Goal: Task Accomplishment & Management: Complete application form

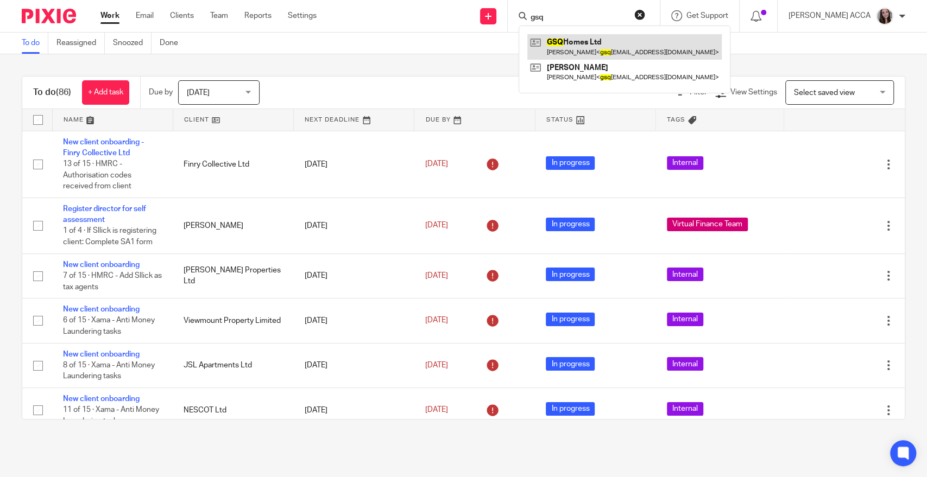
type input "gsq"
click at [576, 37] on link at bounding box center [624, 46] width 194 height 25
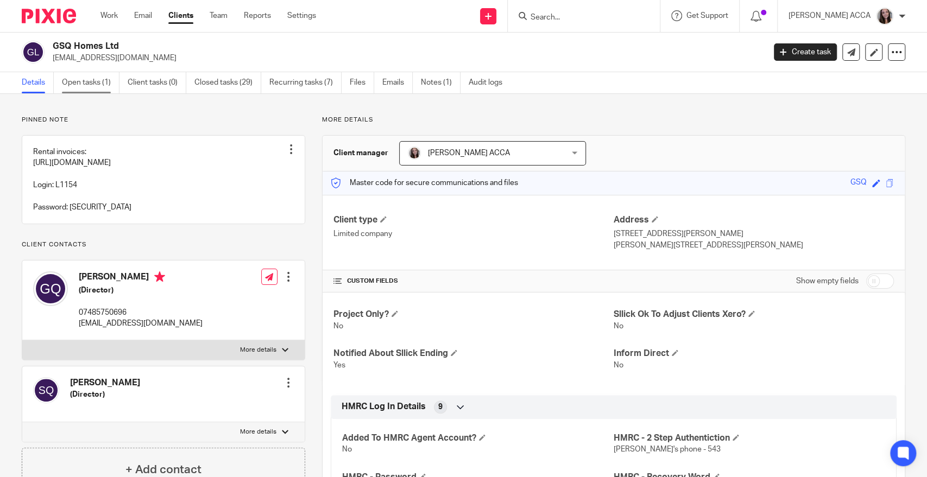
click at [73, 83] on link "Open tasks (1)" at bounding box center [91, 82] width 58 height 21
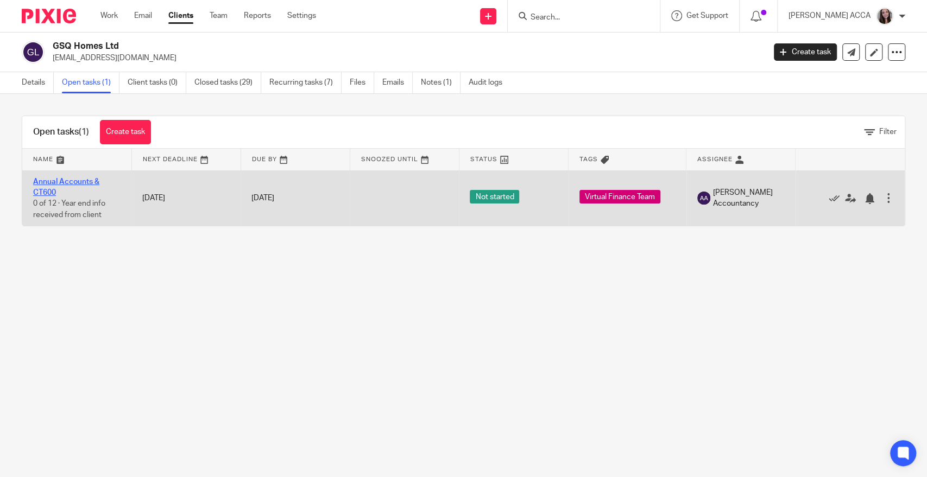
click at [53, 181] on link "Annual Accounts & CT600" at bounding box center [66, 187] width 66 height 18
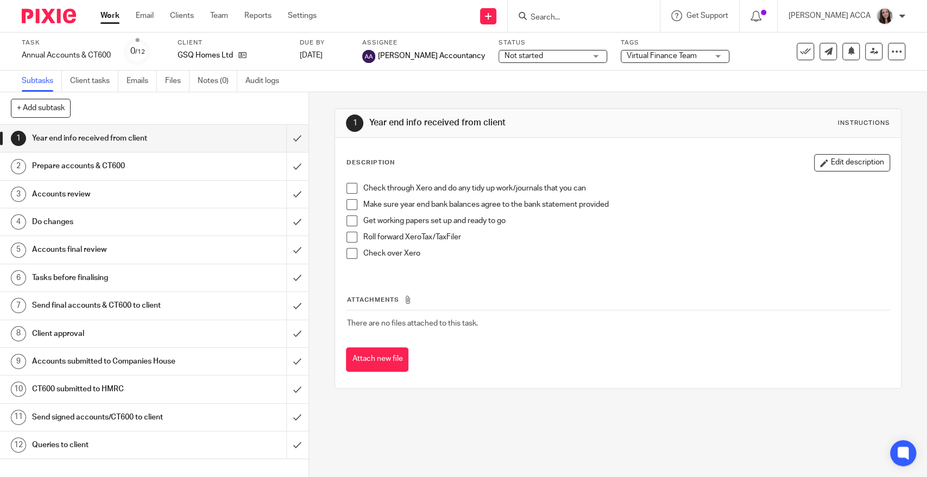
click at [134, 364] on h1 "Accounts submitted to Companies House" at bounding box center [113, 361] width 162 height 16
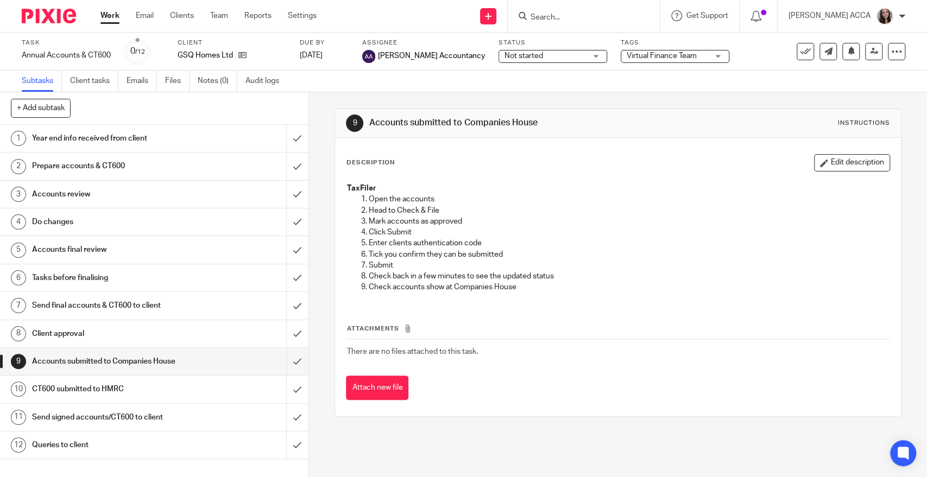
click at [120, 312] on h1 "Send final accounts & CT600 to client" at bounding box center [113, 306] width 162 height 16
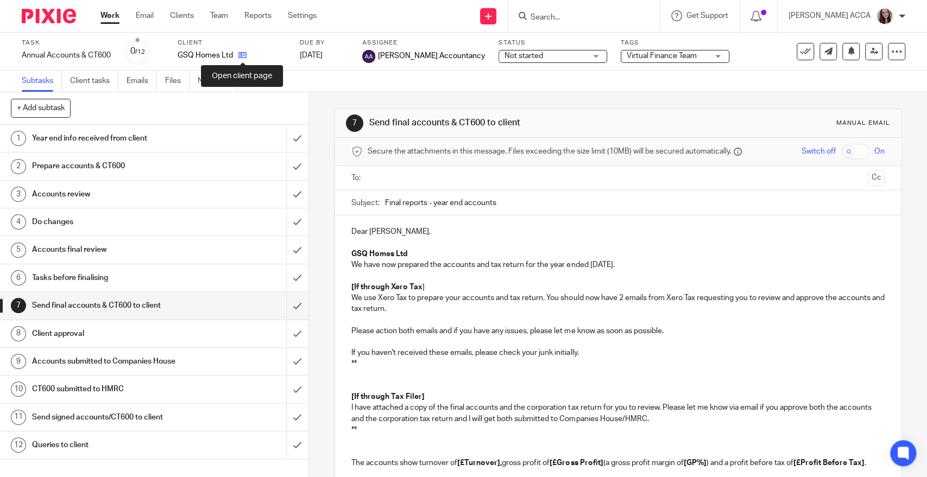
click at [242, 57] on icon at bounding box center [242, 55] width 8 height 8
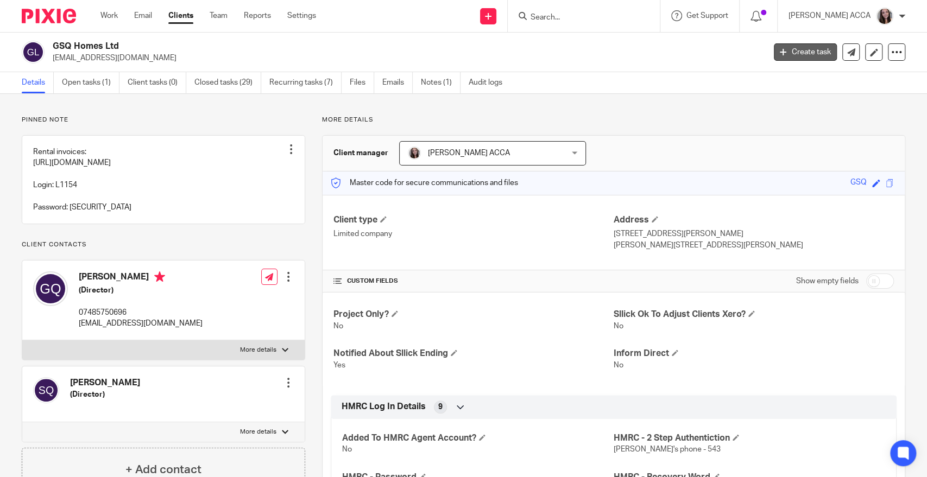
click at [797, 54] on link "Create task" at bounding box center [805, 51] width 63 height 17
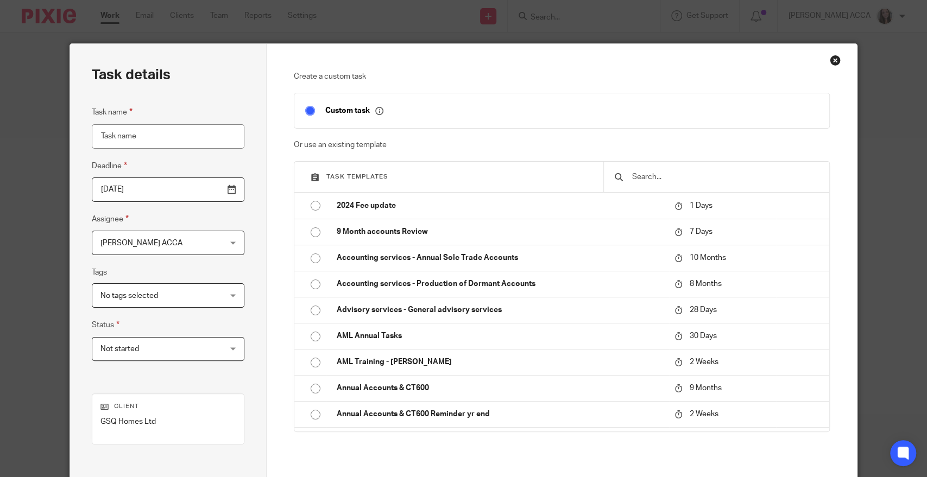
click at [635, 180] on input "text" at bounding box center [724, 177] width 187 height 12
type input "l"
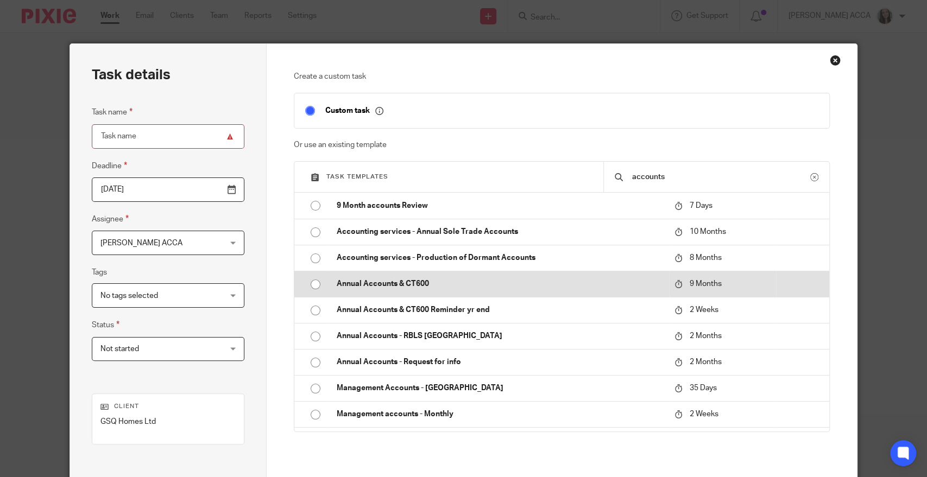
type input "accounts"
click at [488, 281] on p "Annual Accounts & CT600" at bounding box center [500, 284] width 326 height 11
type input "[DATE]"
type input "Annual Accounts & CT600"
checkbox input "false"
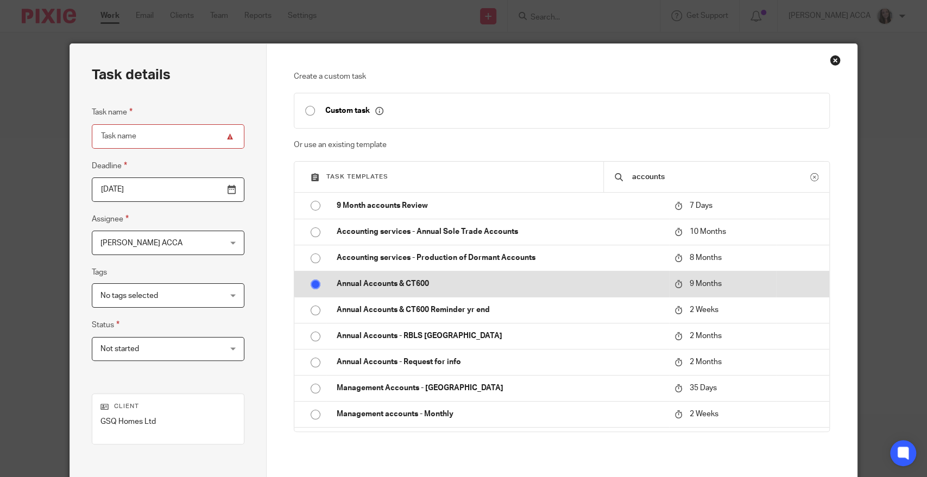
radio input "true"
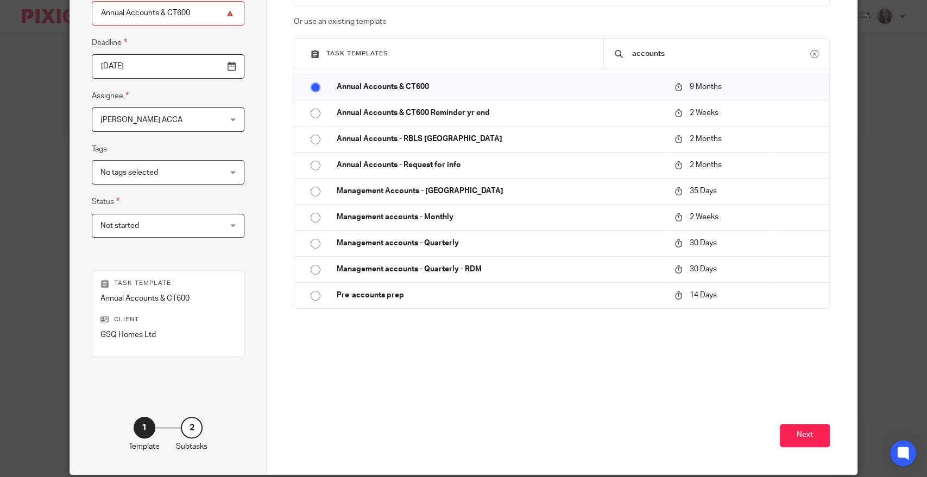
scroll to position [124, 0]
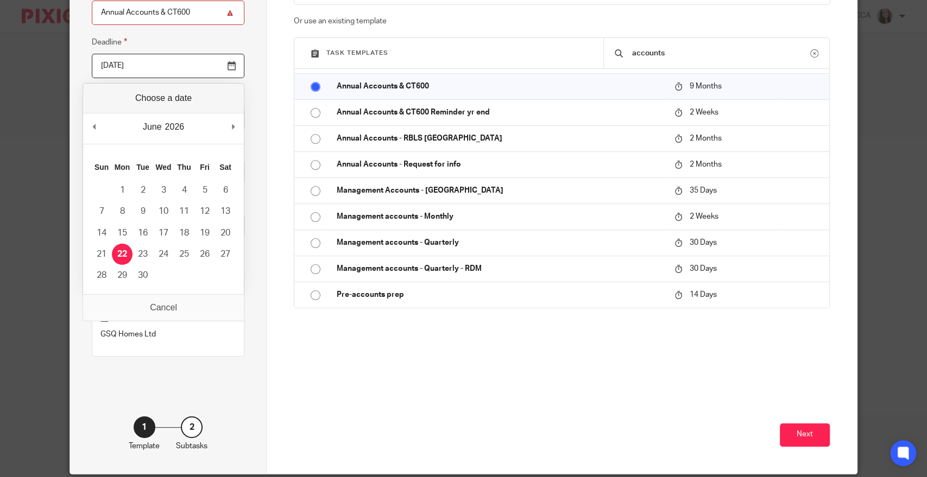
click at [226, 62] on input "[DATE]" at bounding box center [168, 66] width 153 height 24
type input "2025-09-30"
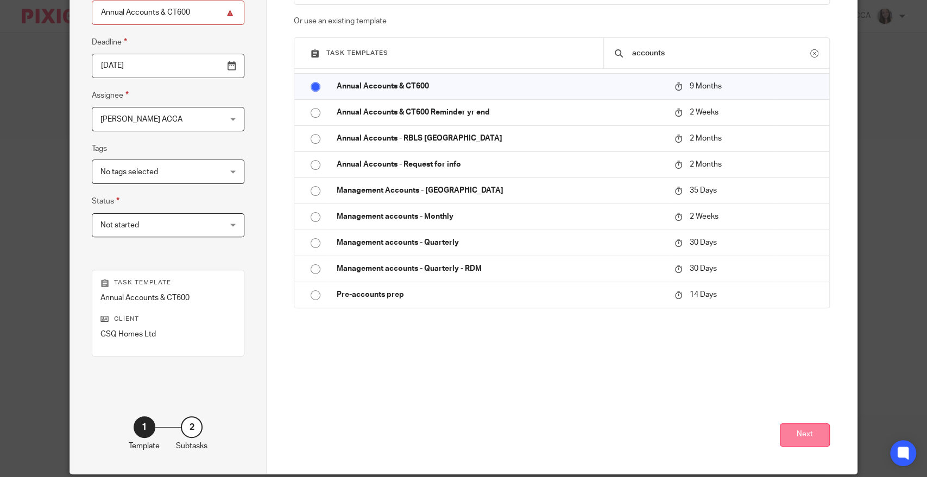
click at [792, 444] on button "Next" at bounding box center [805, 435] width 50 height 23
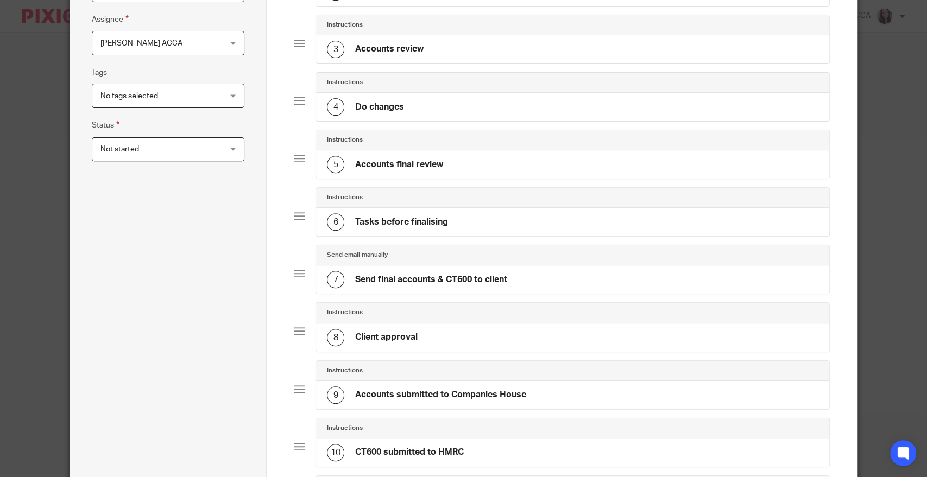
scroll to position [476, 0]
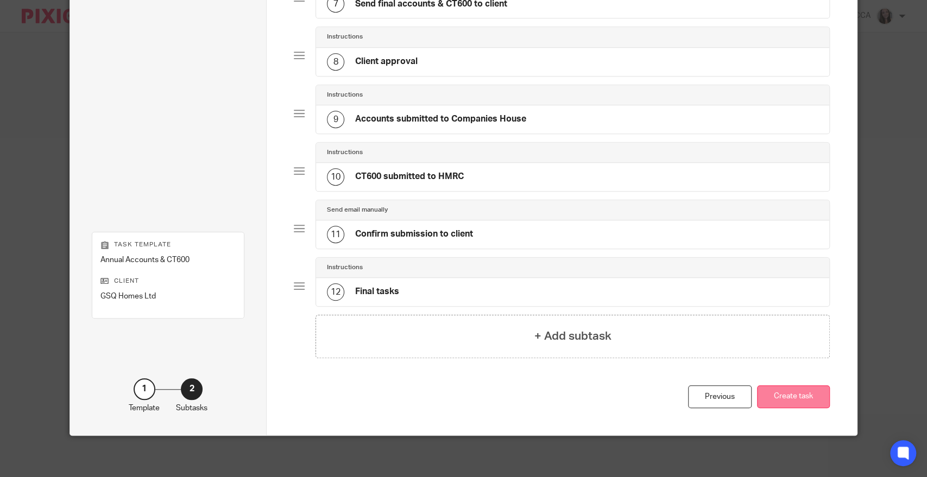
click at [787, 398] on button "Create task" at bounding box center [793, 397] width 73 height 23
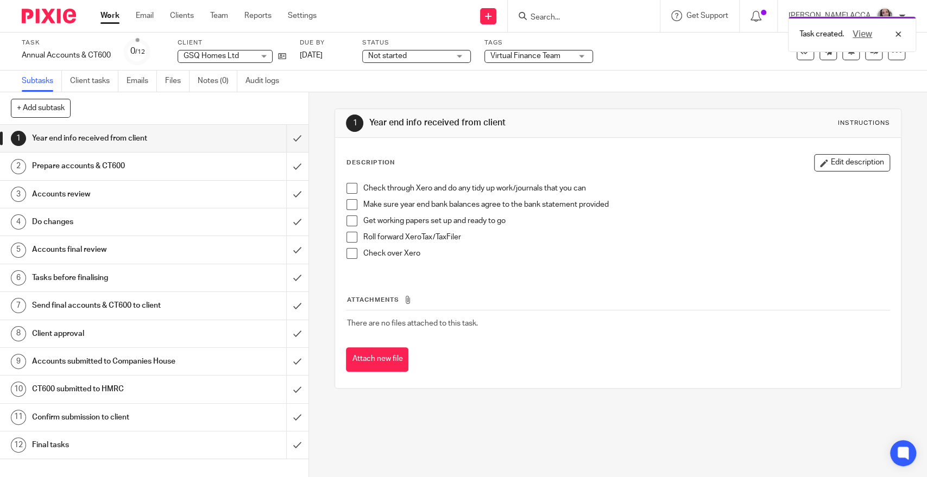
click at [137, 308] on h1 "Send final accounts & CT600 to client" at bounding box center [113, 306] width 162 height 16
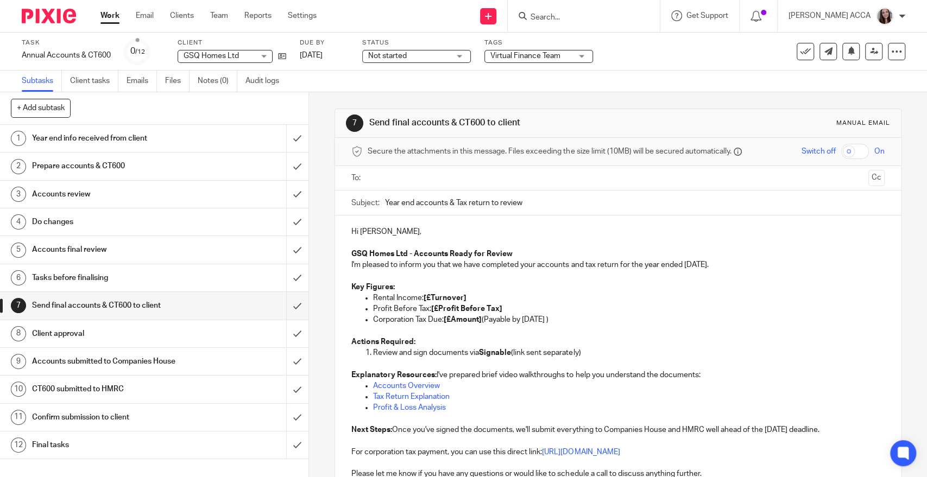
click at [457, 177] on input "text" at bounding box center [617, 178] width 492 height 12
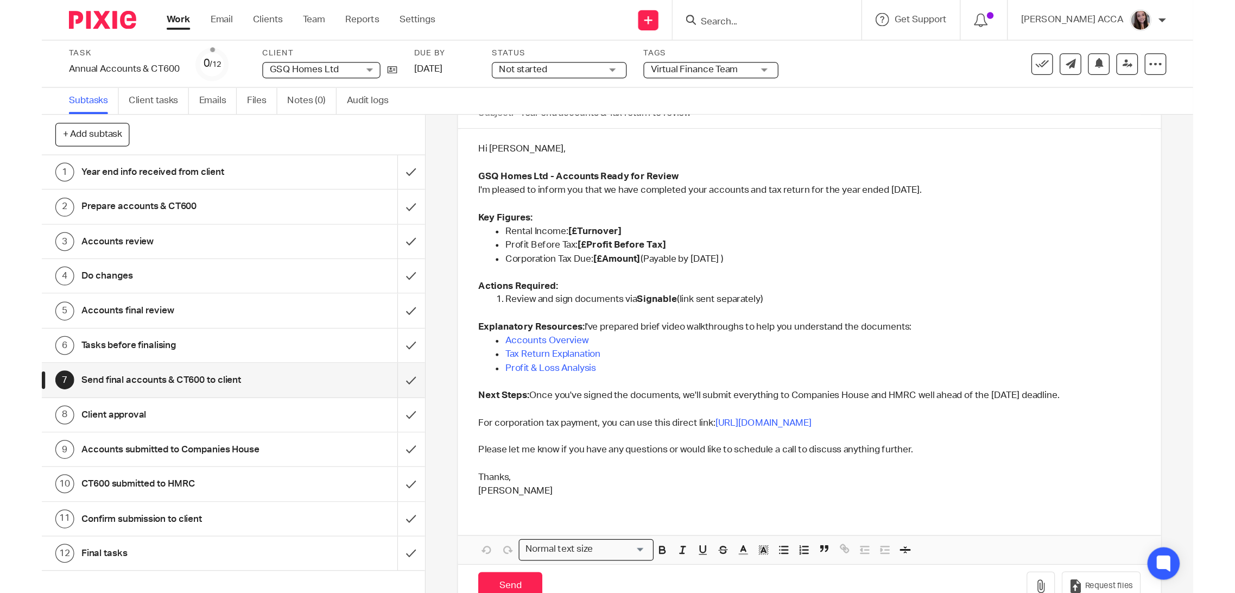
scroll to position [115, 0]
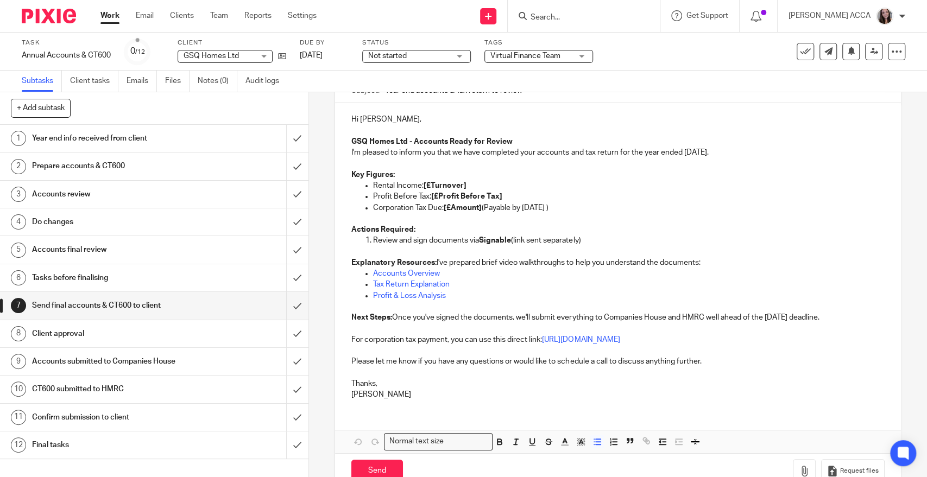
click at [420, 184] on p "Rental Income: [£Turnover]" at bounding box center [628, 185] width 511 height 11
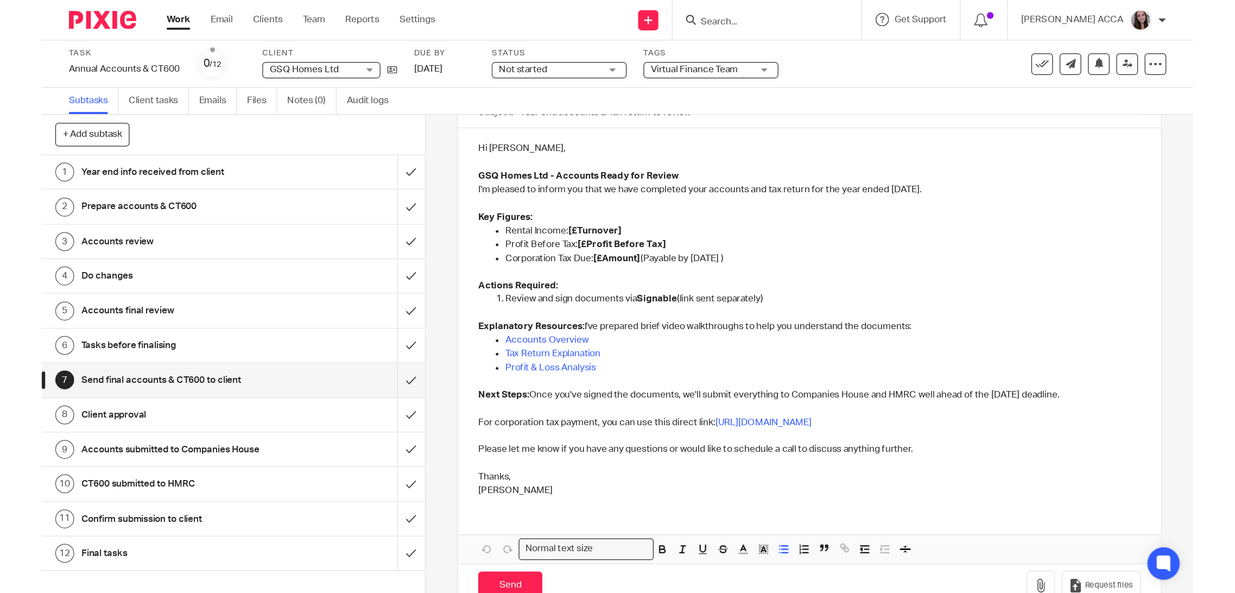
scroll to position [26, 0]
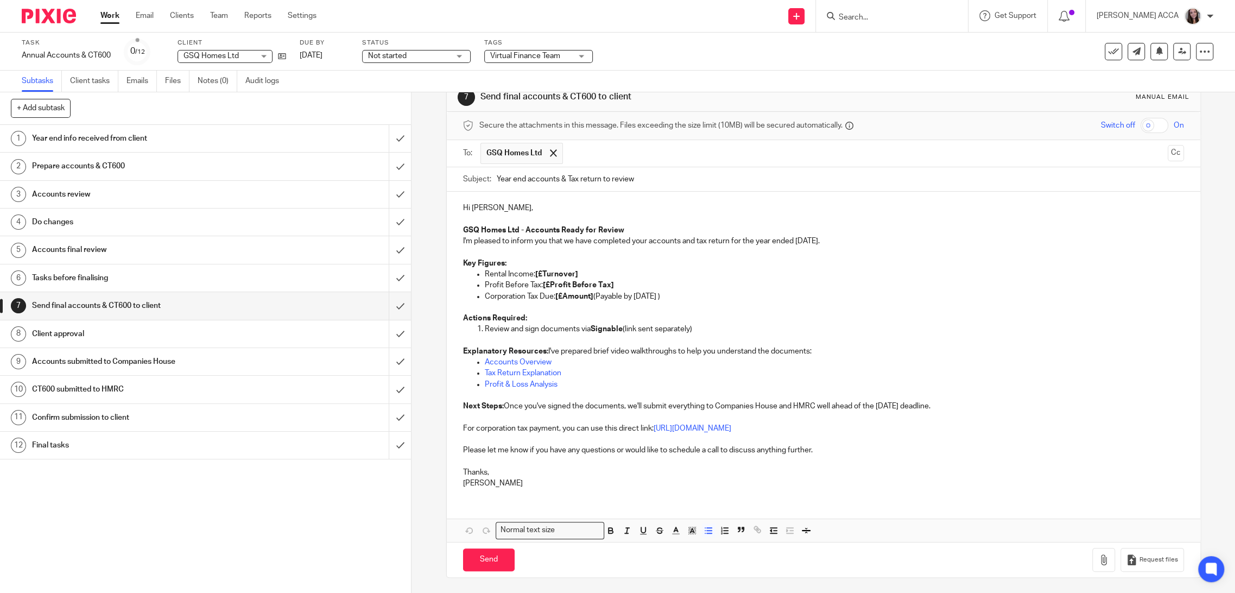
drag, startPoint x: 605, startPoint y: 230, endPoint x: 609, endPoint y: 238, distance: 9.7
click at [605, 230] on strong "GSQ Homes Ltd - Accounts Ready for Review" at bounding box center [543, 230] width 161 height 8
drag, startPoint x: 578, startPoint y: 274, endPoint x: 535, endPoint y: 268, distance: 43.3
click at [532, 277] on p "Rental Income: [£Turnover]" at bounding box center [834, 274] width 699 height 11
click at [494, 281] on p "Profit Before Tax: [£Profit Before Tax]" at bounding box center [834, 285] width 699 height 11
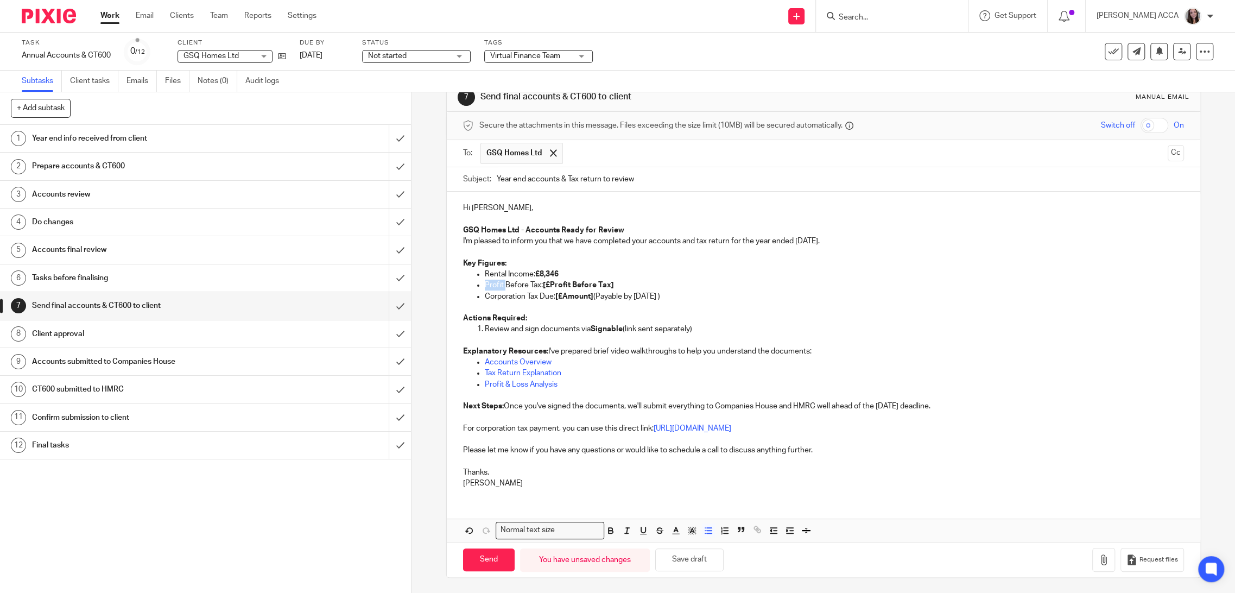
click at [494, 281] on p "Profit Before Tax: [£Profit Before Tax]" at bounding box center [834, 285] width 699 height 11
click at [723, 296] on p "Corporation Tax Due: None (Corporation tax losses carried forward of £Payable b…" at bounding box center [834, 296] width 699 height 11
click at [809, 353] on p "Explanatory Resources: I've prepared brief video walkthroughs to help you under…" at bounding box center [823, 351] width 721 height 11
drag, startPoint x: 543, startPoint y: 380, endPoint x: 448, endPoint y: 379, distance: 94.5
click at [448, 379] on div "Hi George, GSQ Homes Ltd - Accounts Ready for Review I'm pleased to inform you …" at bounding box center [824, 344] width 754 height 305
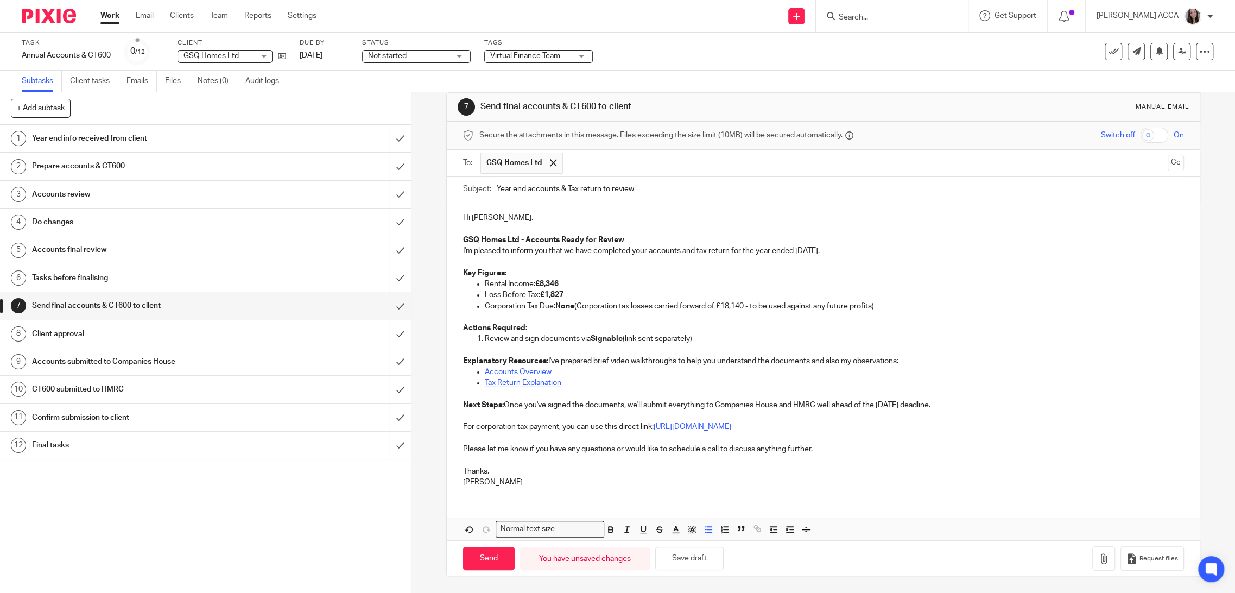
scroll to position [16, 0]
drag, startPoint x: 592, startPoint y: 384, endPoint x: 348, endPoint y: 381, distance: 244.3
click at [348, 381] on div "+ Add subtask Cancel + Add 1 Year end info received from client 2 Prepare accou…" at bounding box center [617, 342] width 1235 height 501
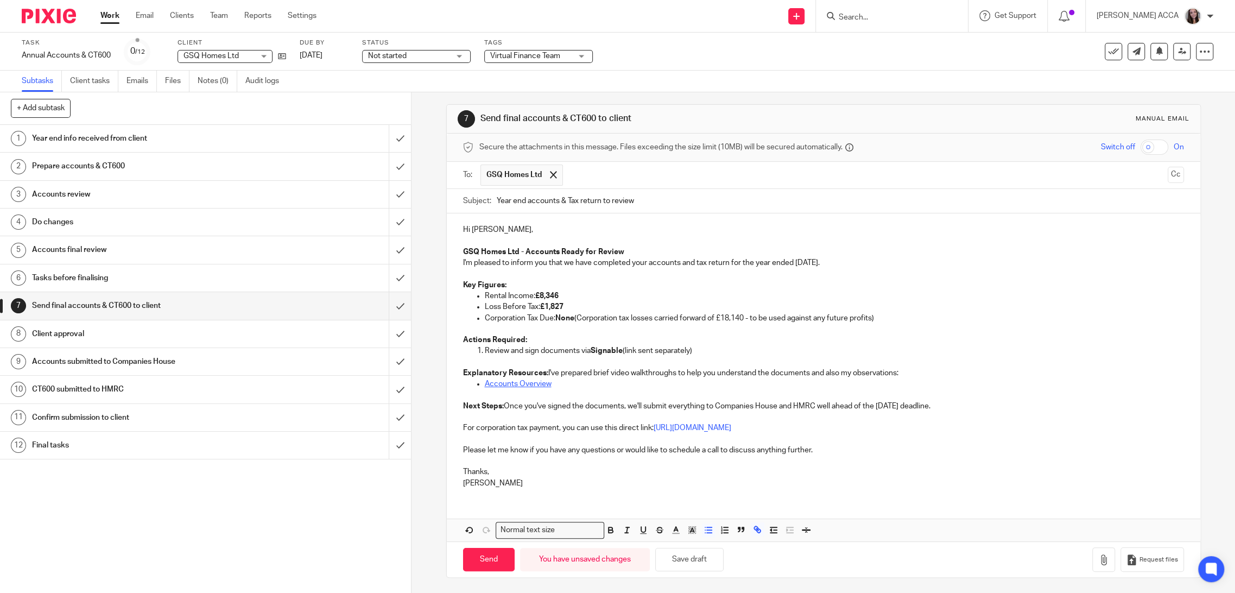
drag, startPoint x: 535, startPoint y: 385, endPoint x: 513, endPoint y: 385, distance: 21.7
click at [513, 385] on link "Accounts Overview" at bounding box center [518, 384] width 67 height 8
click at [561, 399] on p at bounding box center [834, 394] width 699 height 11
click at [536, 382] on link "Accounts Overview" at bounding box center [518, 384] width 67 height 8
click at [753, 477] on icon "button" at bounding box center [758, 530] width 10 height 10
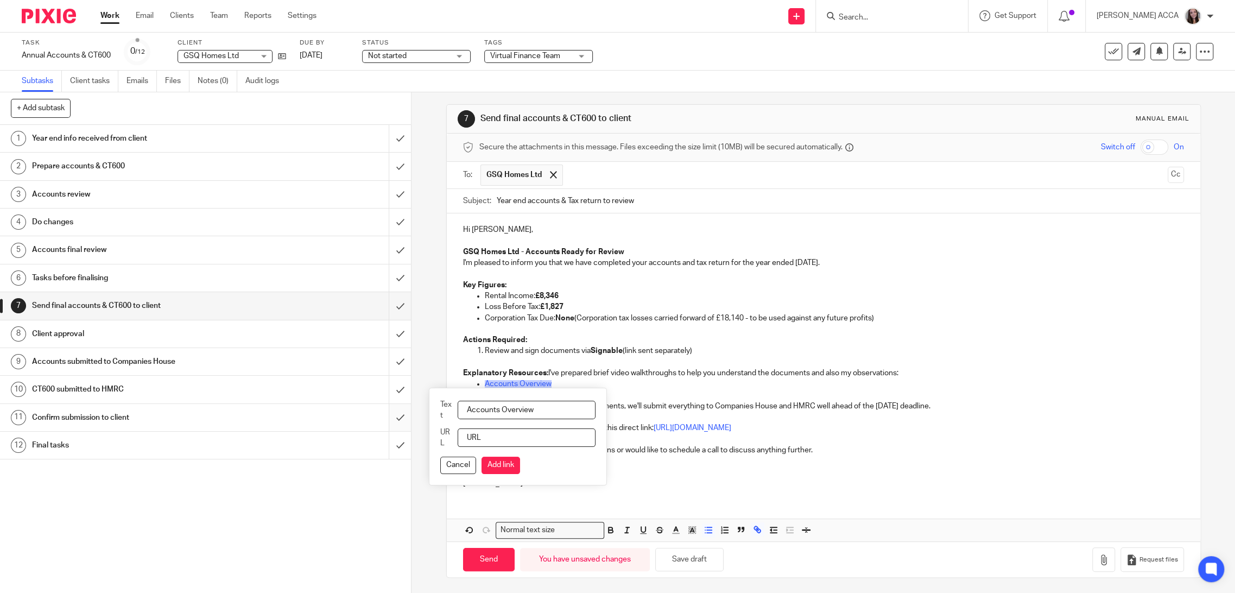
click at [390, 425] on div "+ Add subtask Cancel + Add 1 Year end info received from client 2 Prepare accou…" at bounding box center [617, 342] width 1235 height 501
paste input "https://www.loom.com/share/fe7a4a20a83e4916bd1063f164d4aacc?sid=89533db9-4b42-4…"
type input "https://www.loom.com/share/fe7a4a20a83e4916bd1063f164d4aacc?sid=89533db9-4b42-4…"
click at [508, 461] on button "Add link" at bounding box center [501, 465] width 39 height 17
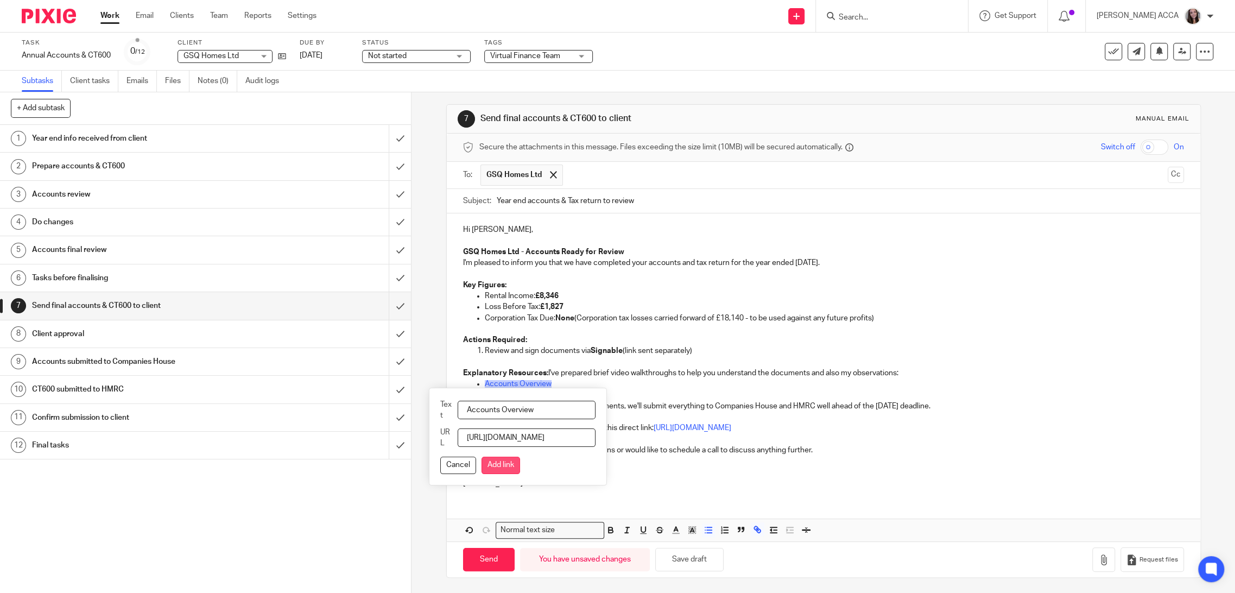
scroll to position [0, 0]
click at [512, 386] on link "Accounts Overview" at bounding box center [518, 384] width 67 height 8
click at [823, 407] on p "Next Steps: Once you've signed the documents, we'll submit everything to Compan…" at bounding box center [823, 406] width 721 height 11
click at [864, 405] on p "Next Steps: Once you've signed the documents, we'll submit everything to Compan…" at bounding box center [823, 406] width 721 height 11
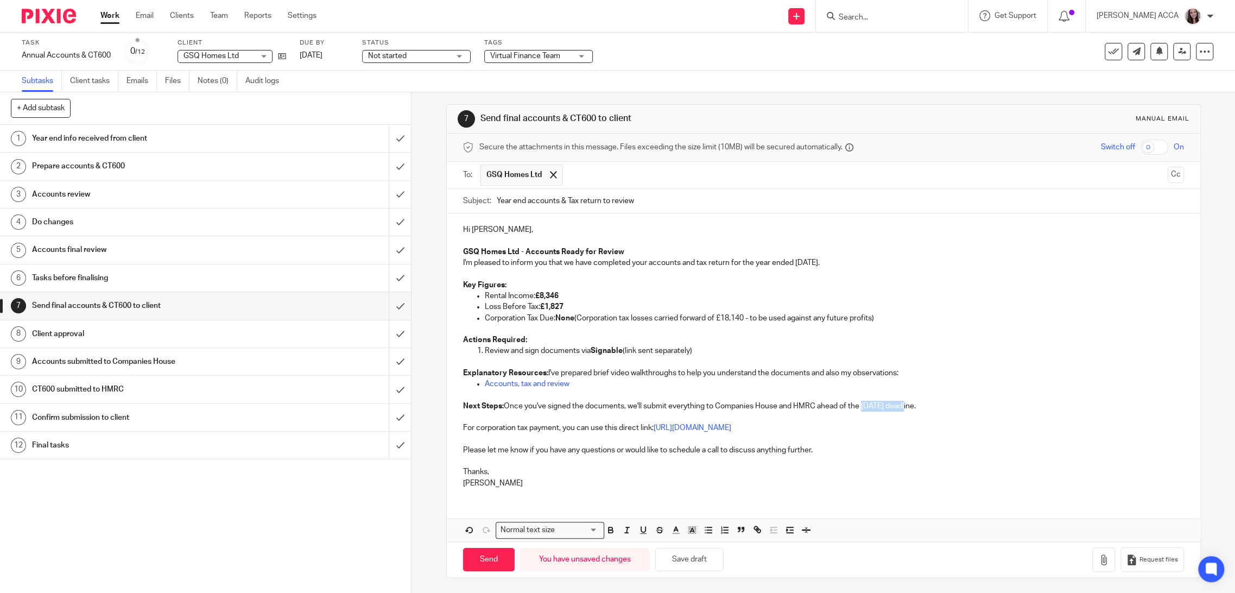
drag, startPoint x: 860, startPoint y: 405, endPoint x: 904, endPoint y: 407, distance: 44.6
click at [904, 407] on p "Next Steps: Once you've signed the documents, we'll submit everything to Compan…" at bounding box center [823, 406] width 721 height 11
click at [903, 415] on p at bounding box center [823, 417] width 721 height 11
click at [797, 432] on p "For corporation tax payment, you can use this direct link: https://www.gov.uk/p…" at bounding box center [823, 427] width 721 height 11
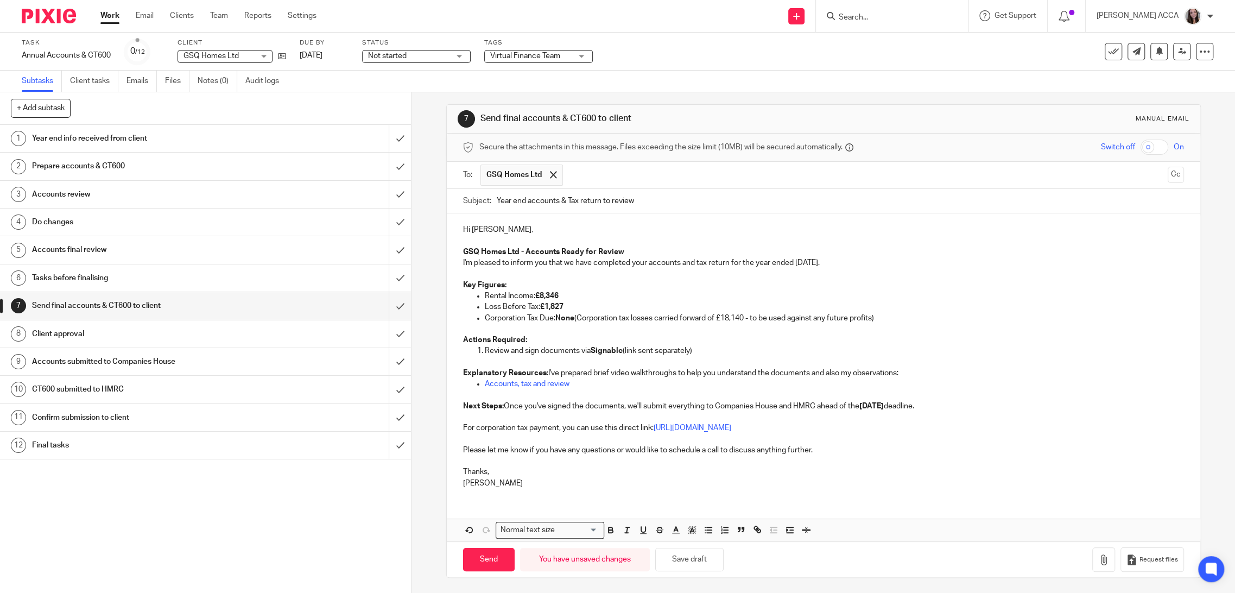
click at [797, 432] on p "For corporation tax payment, you can use this direct link: https://www.gov.uk/p…" at bounding box center [823, 427] width 721 height 11
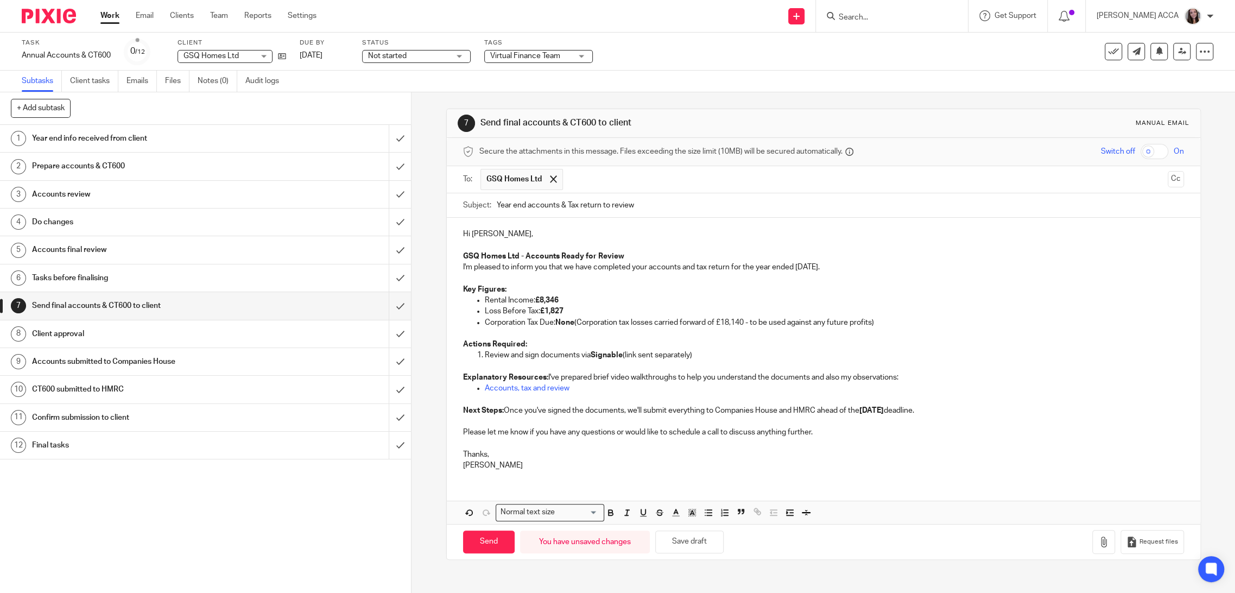
click at [494, 235] on p "Hi George," at bounding box center [823, 234] width 721 height 11
click at [614, 178] on input "text" at bounding box center [865, 179] width 595 height 21
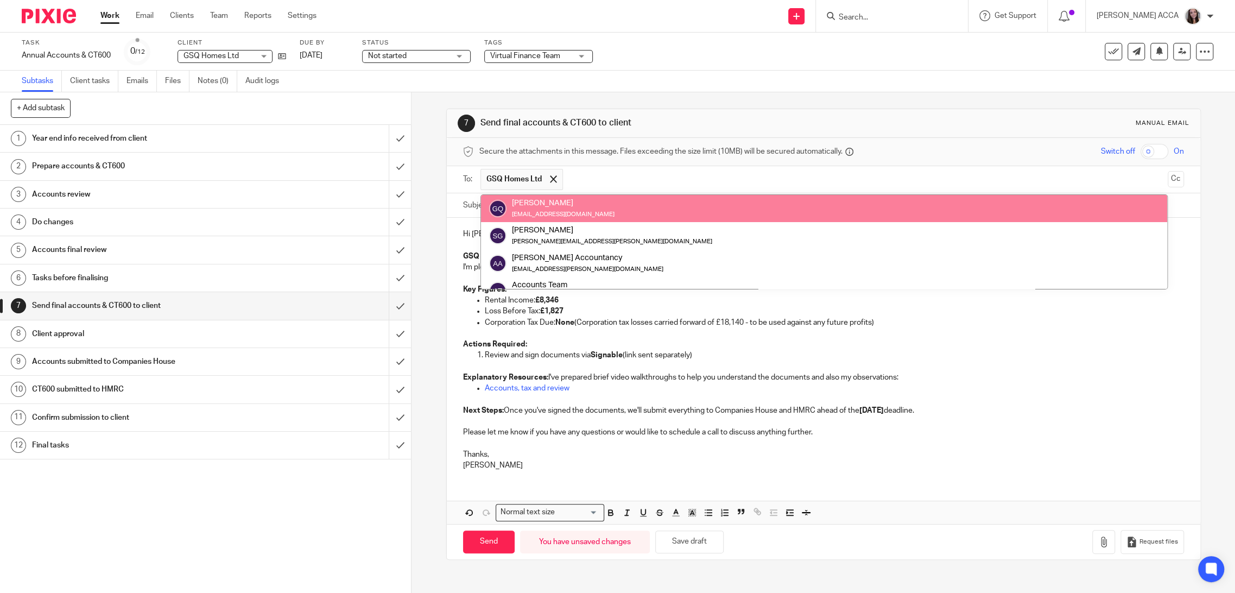
click at [611, 203] on div "George Quinn gsqhomesltd@outlook.com" at bounding box center [824, 209] width 670 height 22
click at [564, 211] on small "[EMAIL_ADDRESS][DOMAIN_NAME]" at bounding box center [563, 214] width 103 height 6
click at [513, 177] on span "GSQ Homes Ltd" at bounding box center [513, 179] width 55 height 11
click at [654, 169] on input "text" at bounding box center [865, 179] width 595 height 21
click at [507, 176] on span "GSQ Homes Ltd" at bounding box center [513, 179] width 55 height 11
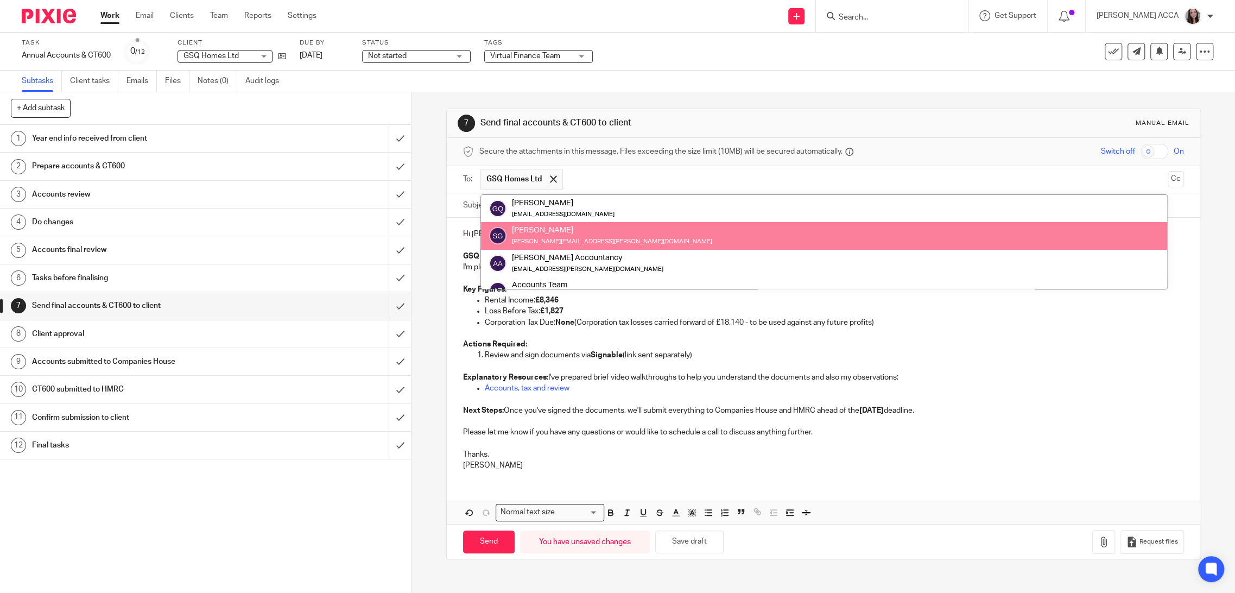
scroll to position [42, 0]
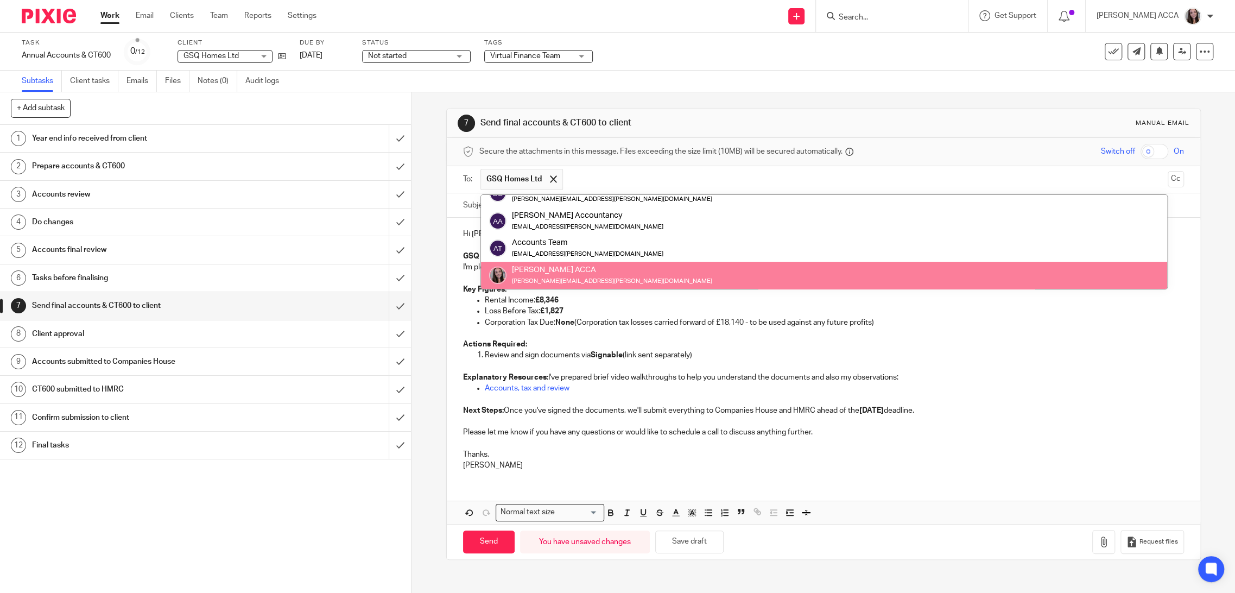
click at [643, 354] on p "Review and sign documents via Signable (link sent separately)" at bounding box center [834, 355] width 699 height 11
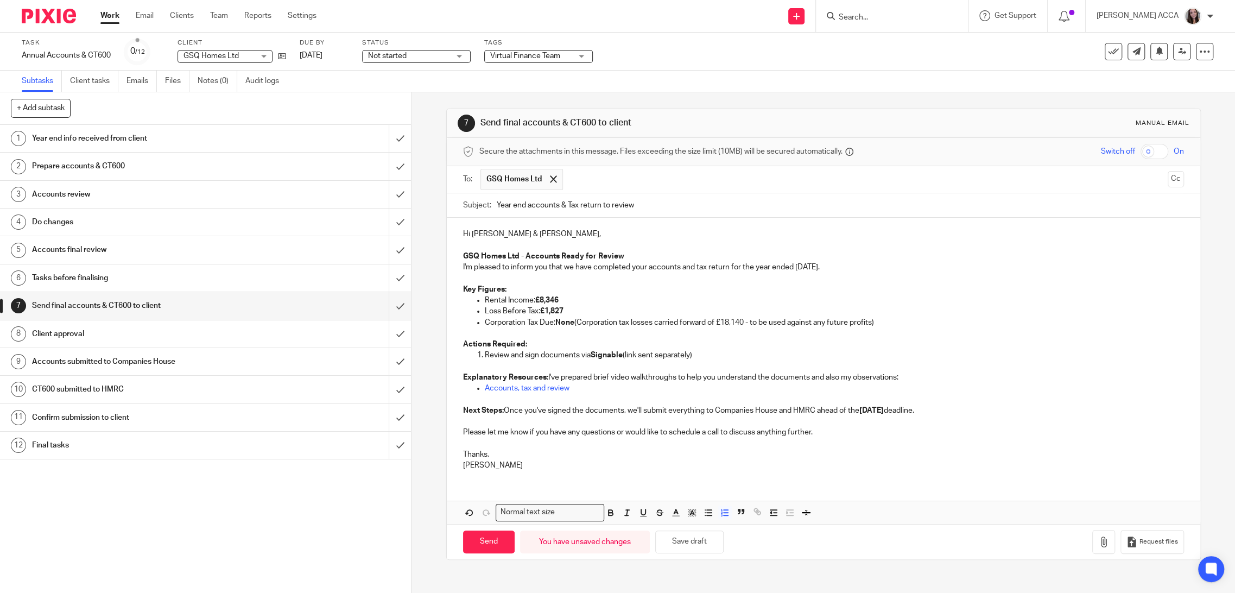
click at [522, 178] on span "GSQ Homes Ltd" at bounding box center [513, 179] width 55 height 11
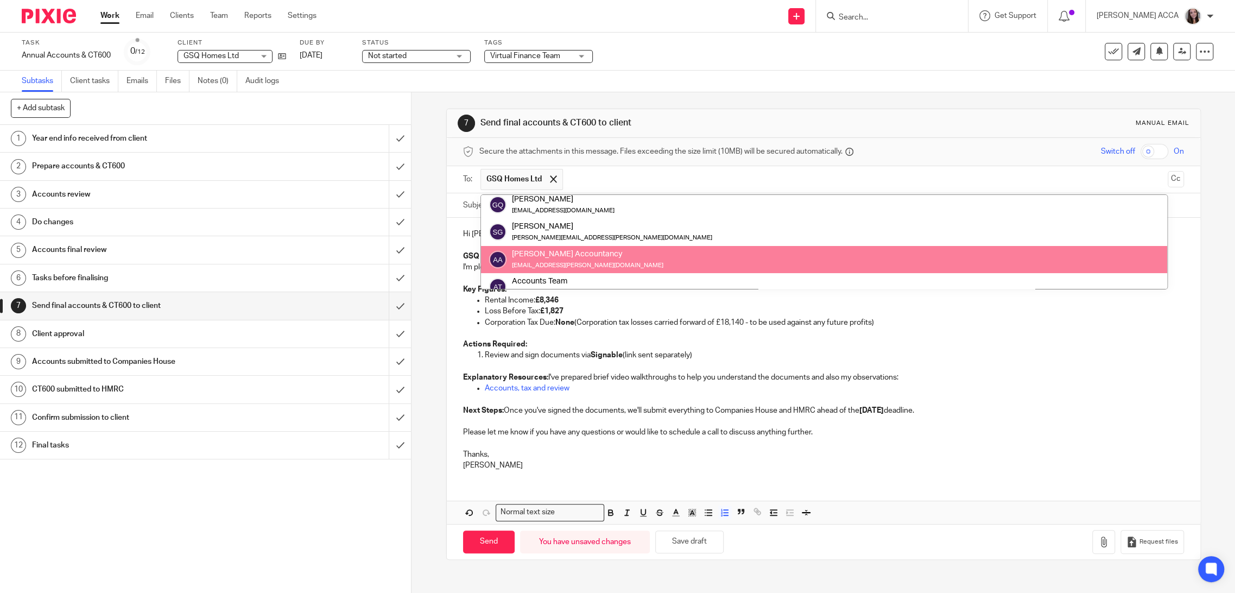
scroll to position [0, 0]
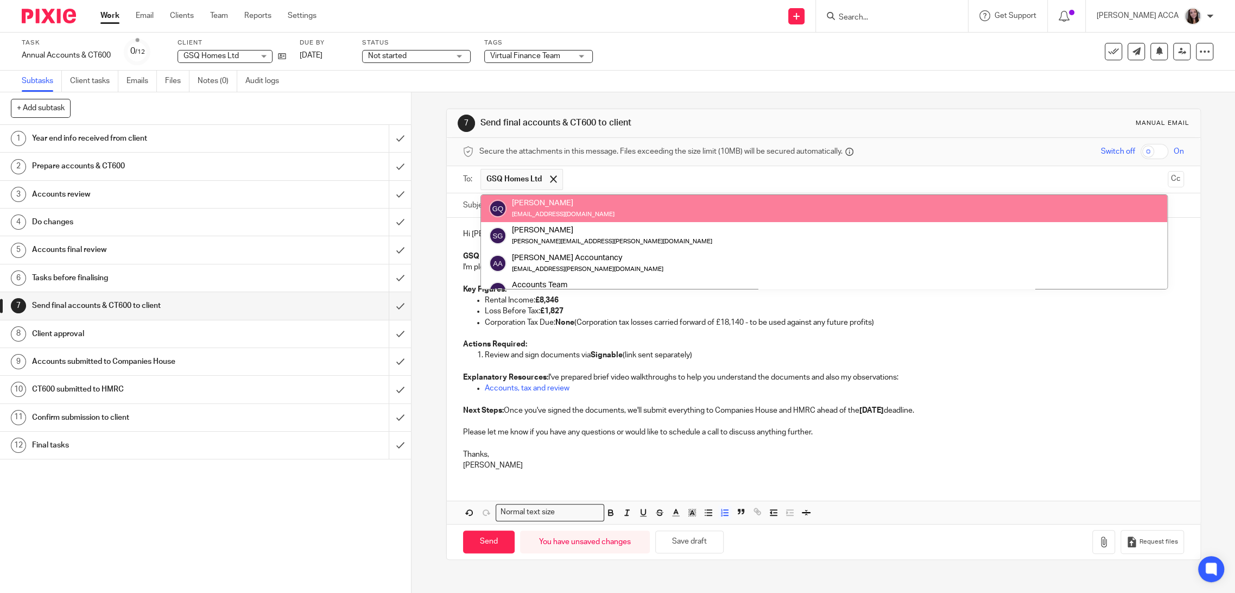
click at [553, 208] on div "[EMAIL_ADDRESS][DOMAIN_NAME]" at bounding box center [563, 213] width 103 height 11
click at [601, 206] on div "George Quinn gsqhomesltd@outlook.com" at bounding box center [824, 209] width 670 height 22
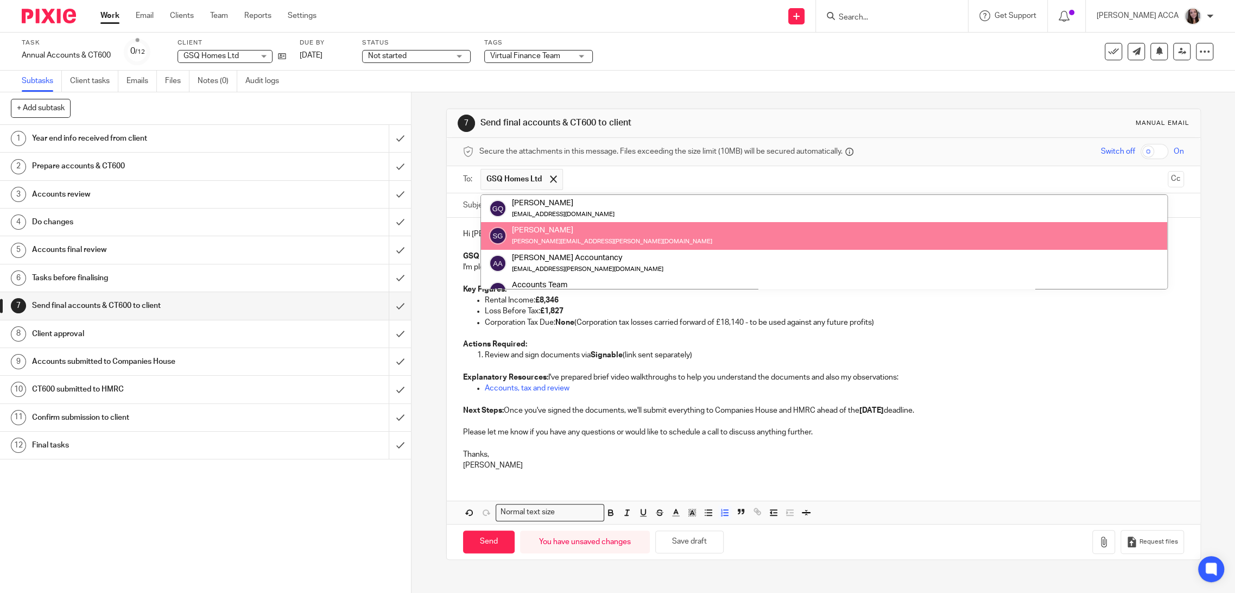
scroll to position [42, 0]
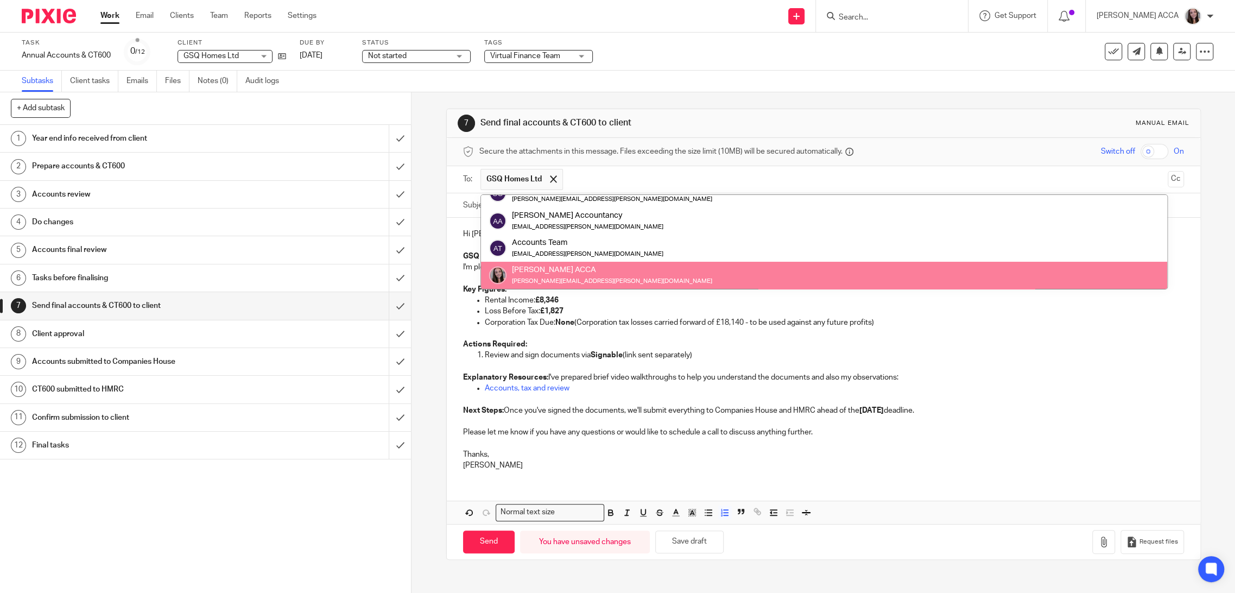
click at [772, 376] on p "Explanatory Resources: I've prepared brief video walkthroughs to help you under…" at bounding box center [823, 377] width 721 height 11
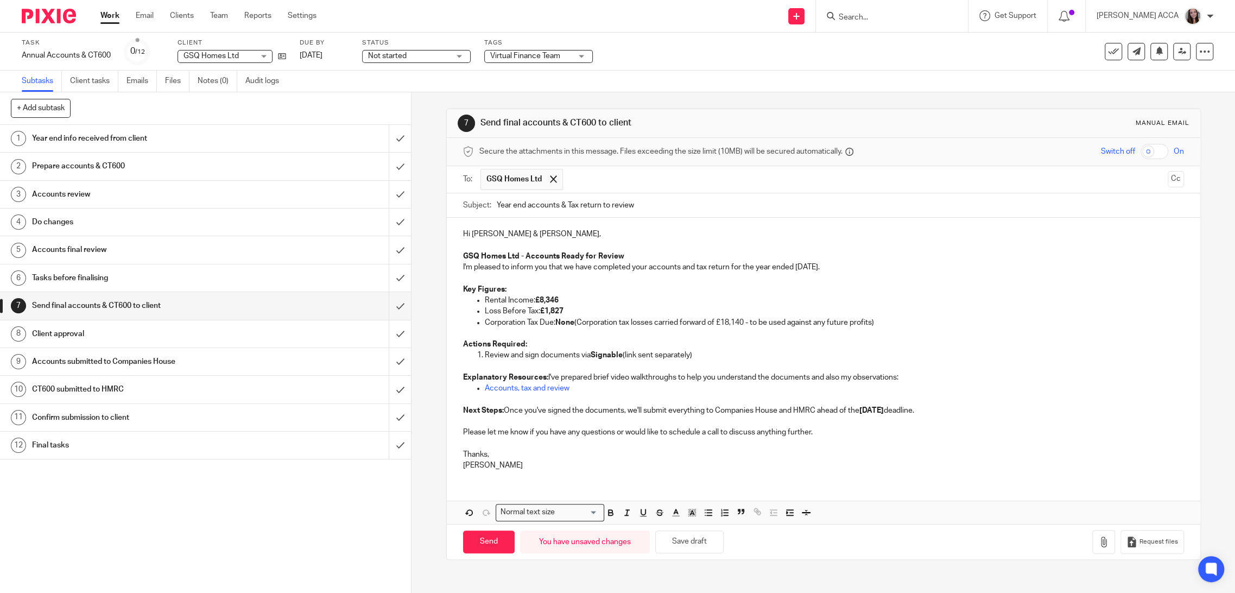
click at [596, 180] on input "text" at bounding box center [865, 179] width 595 height 21
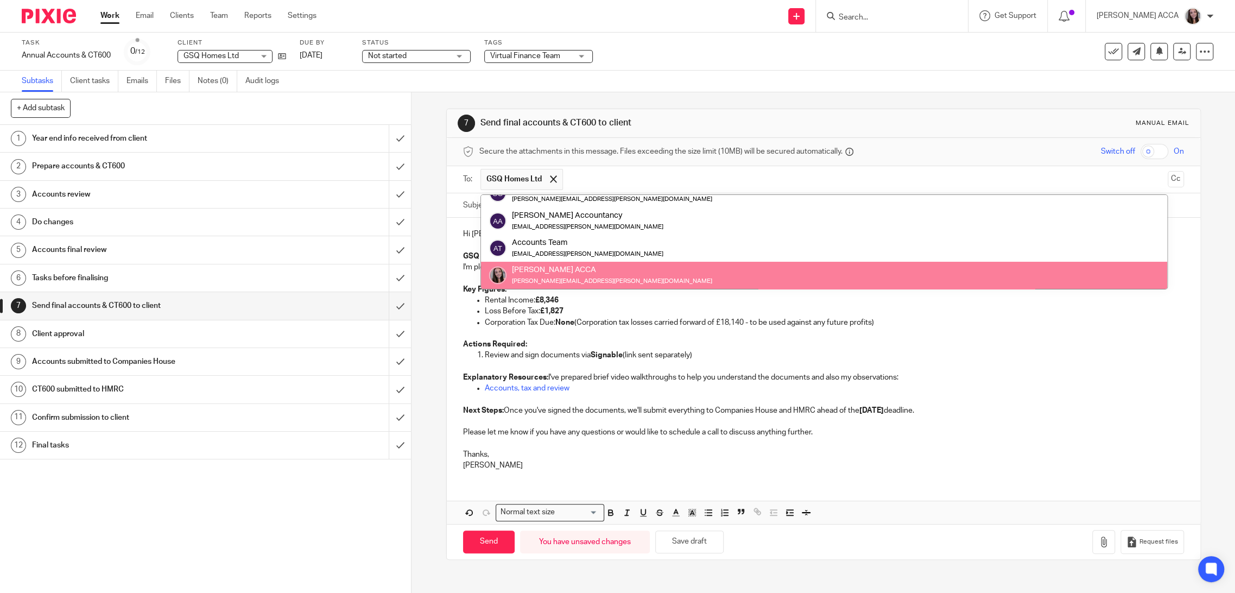
scroll to position [27, 0]
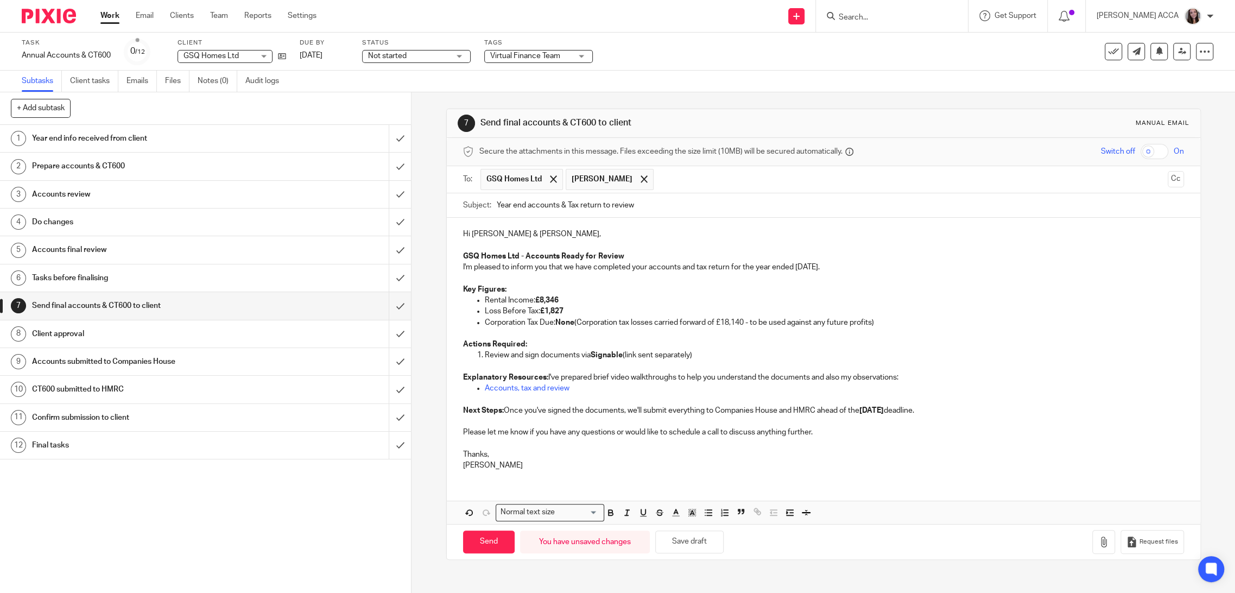
drag, startPoint x: 620, startPoint y: 179, endPoint x: 609, endPoint y: 179, distance: 10.9
click at [641, 179] on span at bounding box center [644, 178] width 7 height 7
click at [507, 181] on span "GSQ Homes Ltd" at bounding box center [513, 179] width 55 height 11
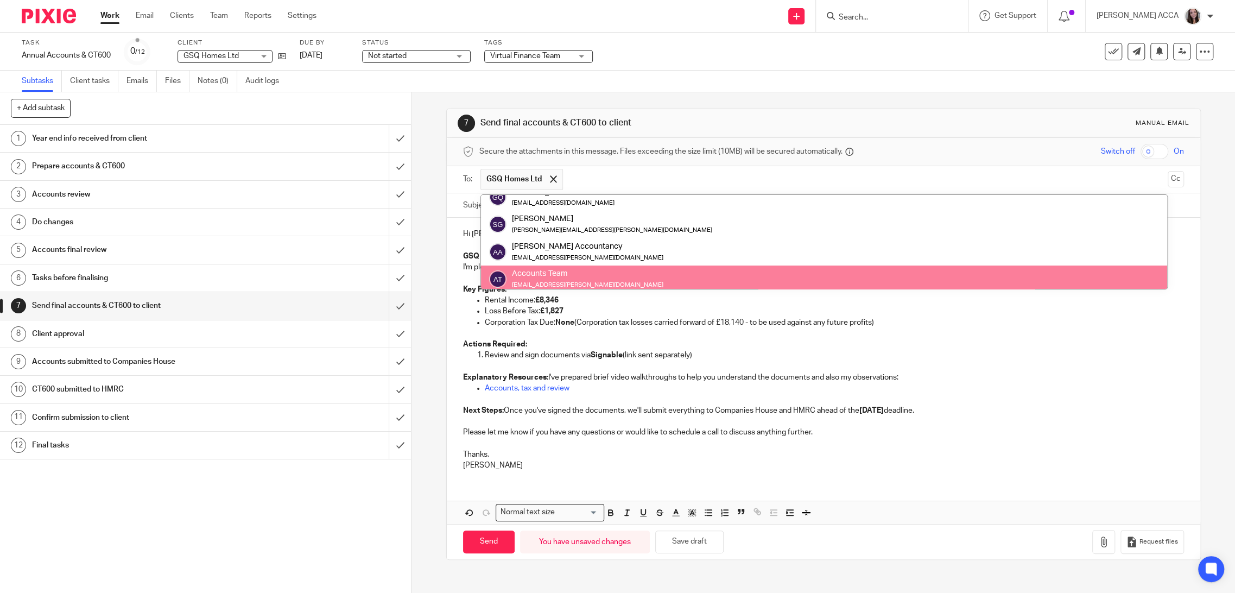
scroll to position [0, 0]
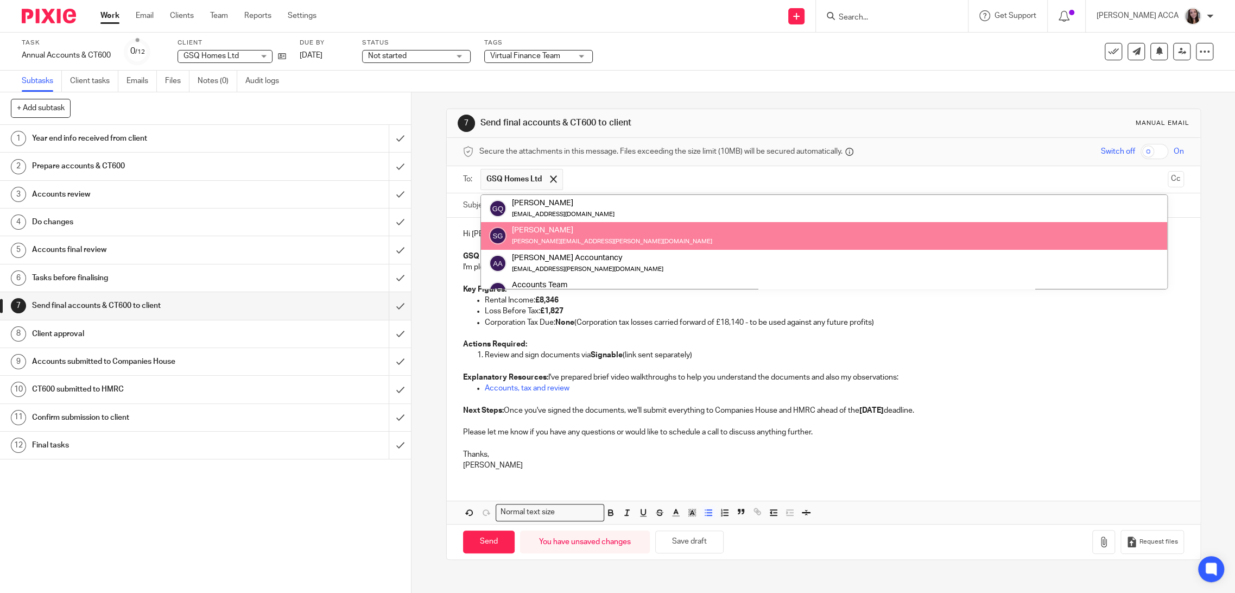
click at [868, 386] on p "Accounts, tax and review" at bounding box center [834, 388] width 699 height 11
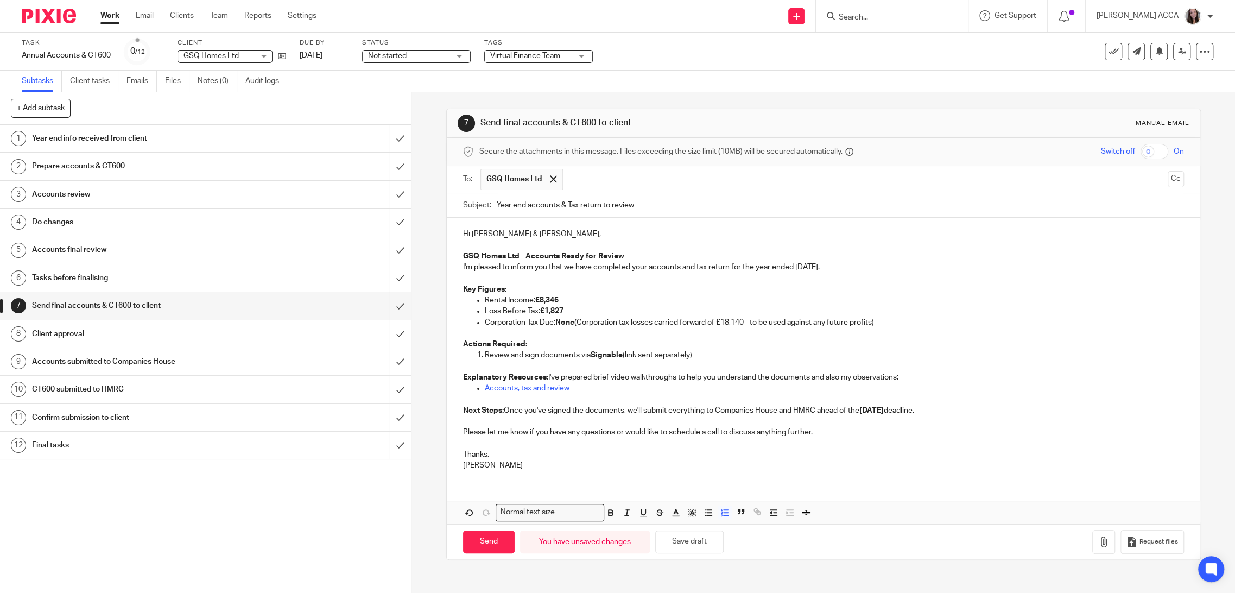
click at [523, 354] on p "Review and sign documents via Signable (link sent separately)" at bounding box center [834, 355] width 699 height 11
drag, startPoint x: 488, startPoint y: 542, endPoint x: 578, endPoint y: 400, distance: 168.1
click at [557, 413] on form "Secure the attachments in this message. Files exceeding the size limit (10MB) w…" at bounding box center [824, 348] width 754 height 421
click at [589, 378] on p "Explanatory Resources: I've prepared brief video walkthroughs to help you under…" at bounding box center [823, 377] width 721 height 11
click at [680, 378] on p "Explanatory Resources: I've prepared a brief video walkthroughs to help you und…" at bounding box center [823, 377] width 721 height 11
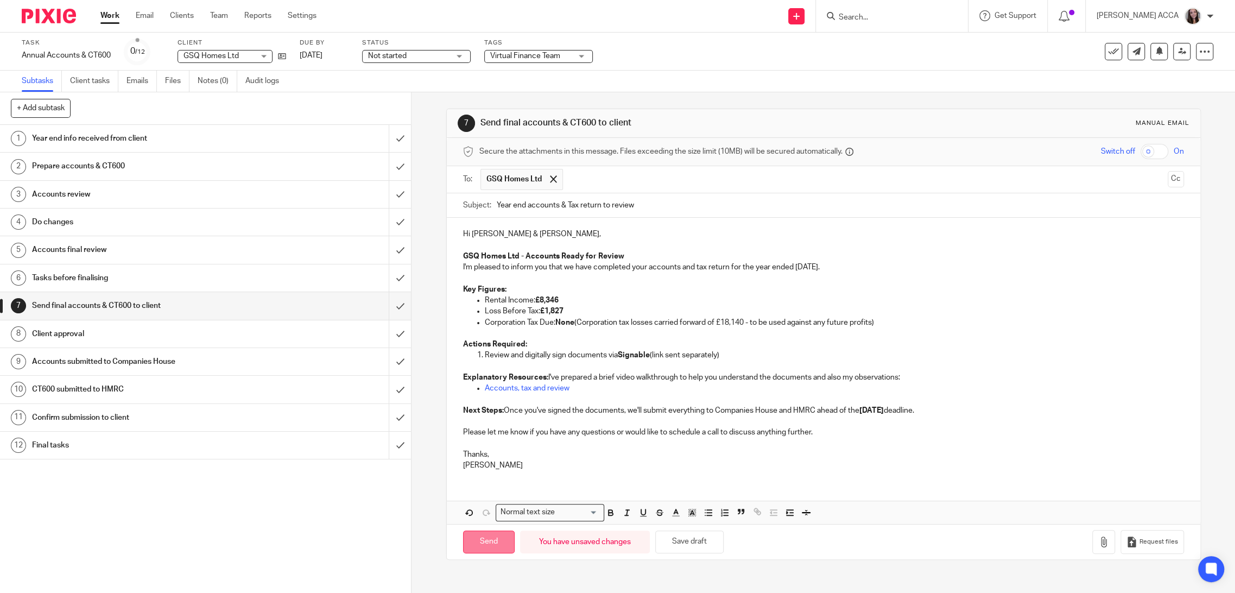
click at [478, 477] on input "Send" at bounding box center [489, 541] width 52 height 23
type input "Sent"
